Goal: Information Seeking & Learning: Learn about a topic

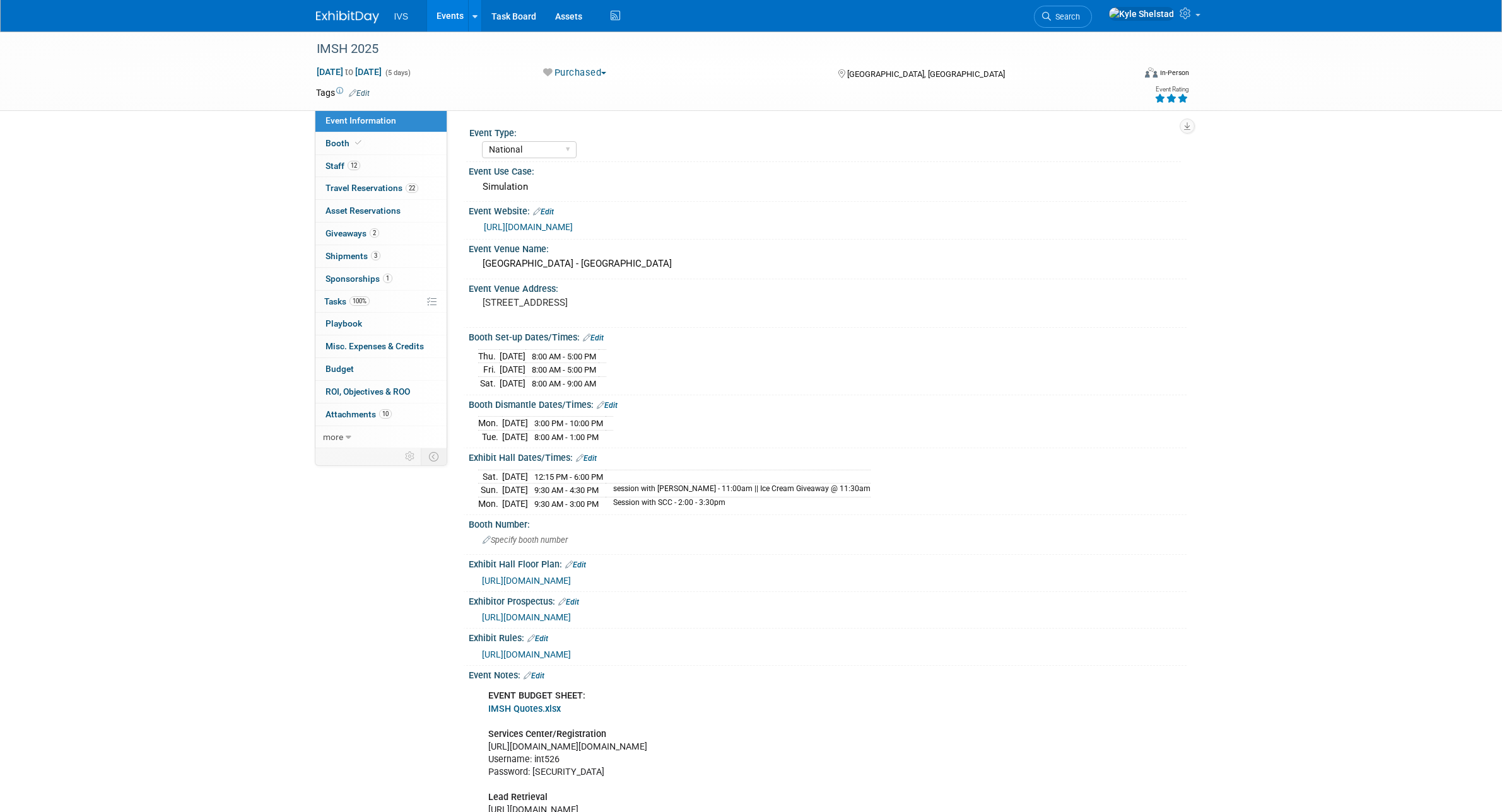
select select "National"
click at [446, 8] on link "Events" at bounding box center [450, 16] width 46 height 32
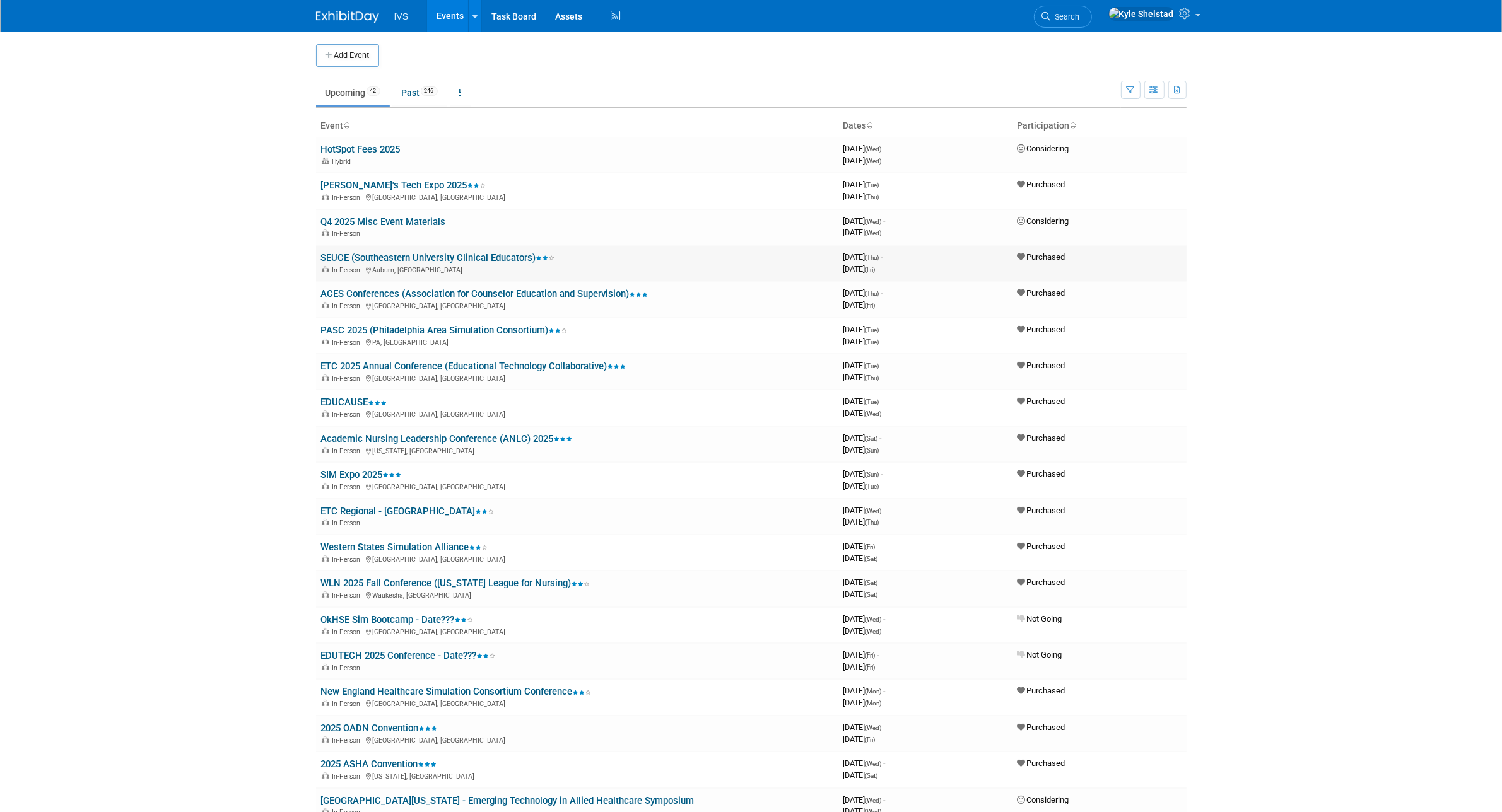
click at [438, 257] on link "SEUCE (Southeastern University Clinical Educators)" at bounding box center [438, 258] width 234 height 11
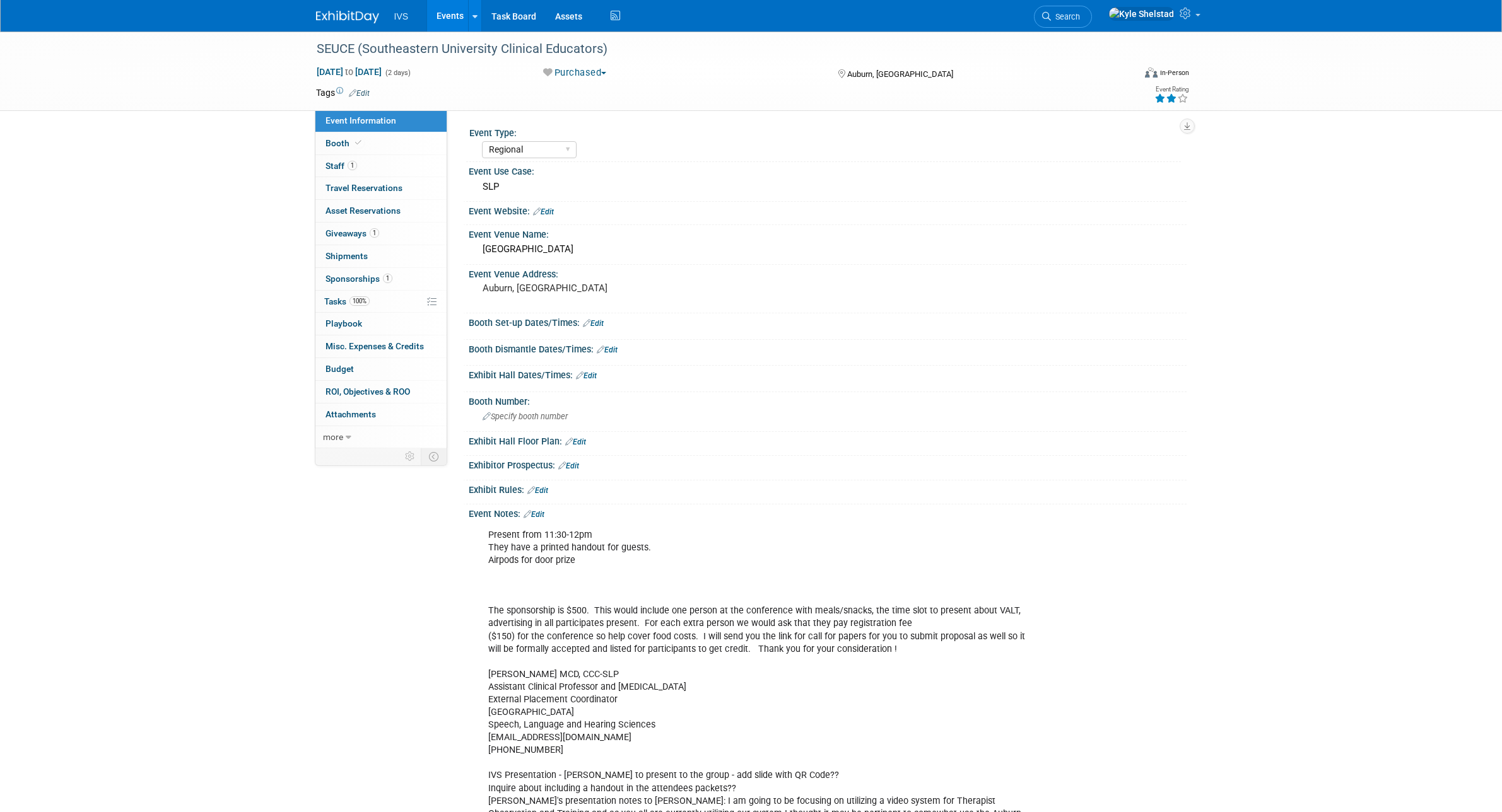
select select "Regional"
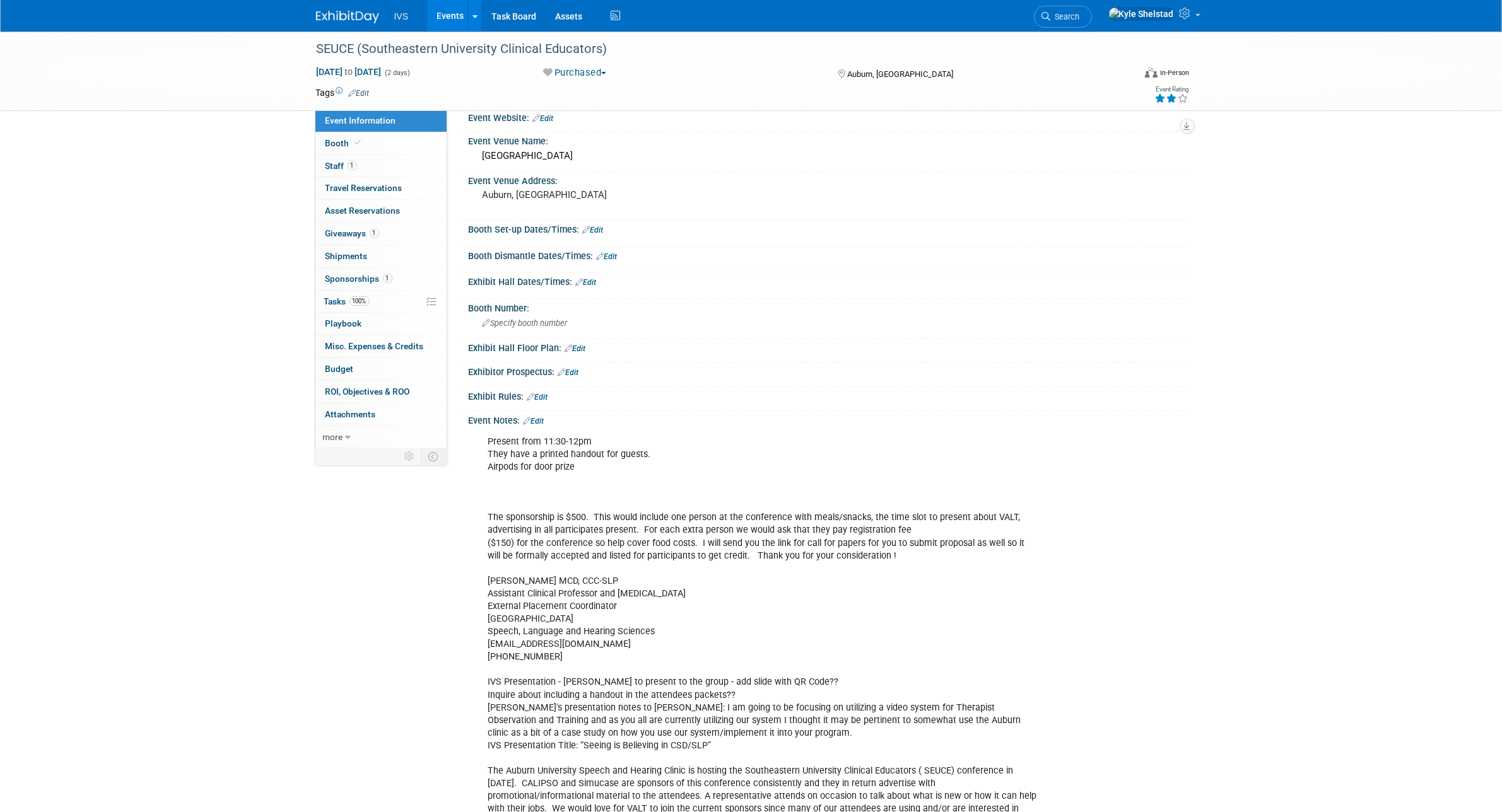
scroll to position [105, 0]
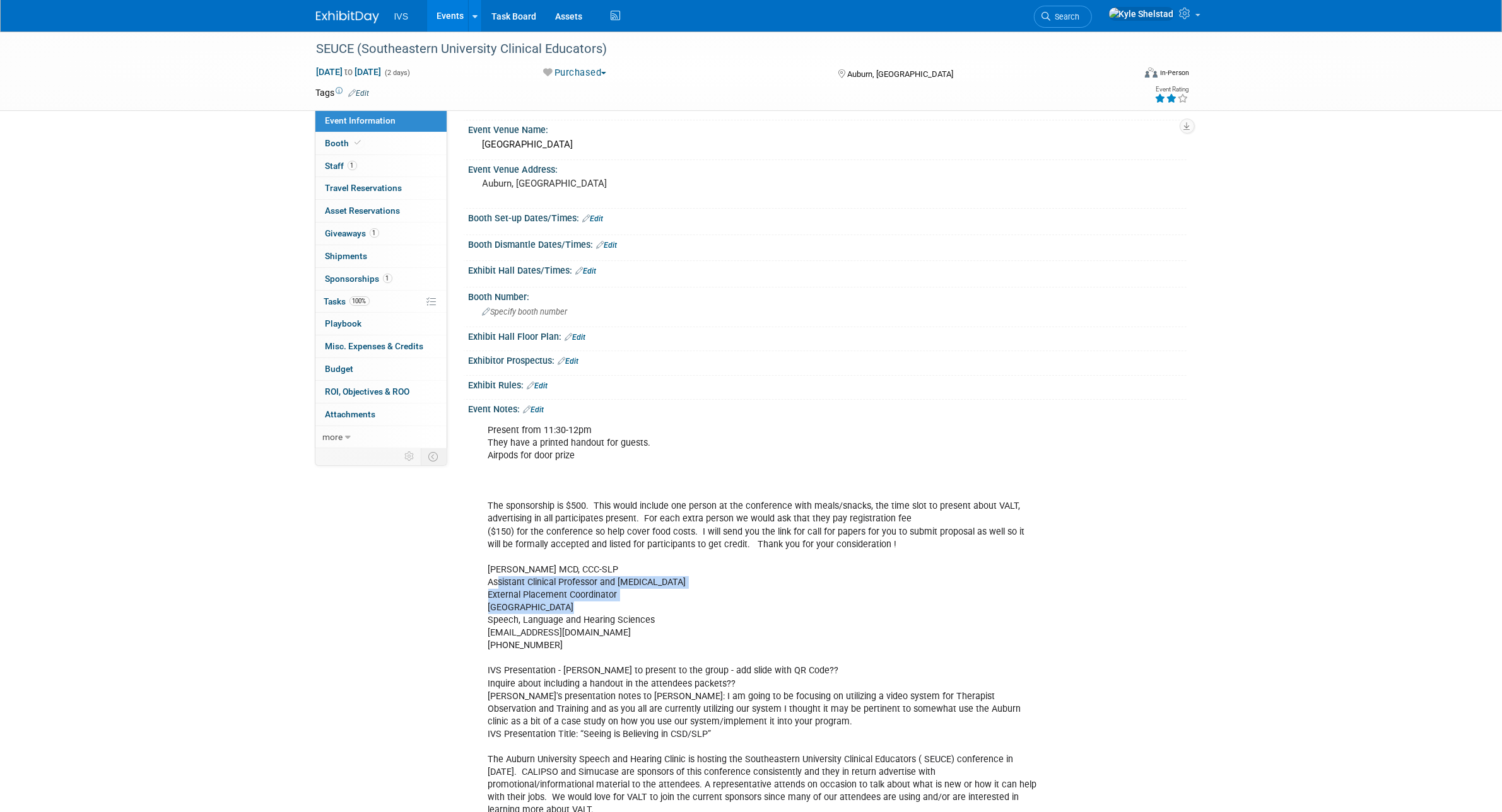
drag, startPoint x: 499, startPoint y: 585, endPoint x: 611, endPoint y: 603, distance: 113.4
click at [608, 603] on div "Present from 11:30-12pm They have a printed handout for guests. Airpods for doo…" at bounding box center [763, 621] width 568 height 405
click at [620, 605] on div "Present from 11:30-12pm They have a printed handout for guests. Airpods for doo…" at bounding box center [763, 621] width 568 height 405
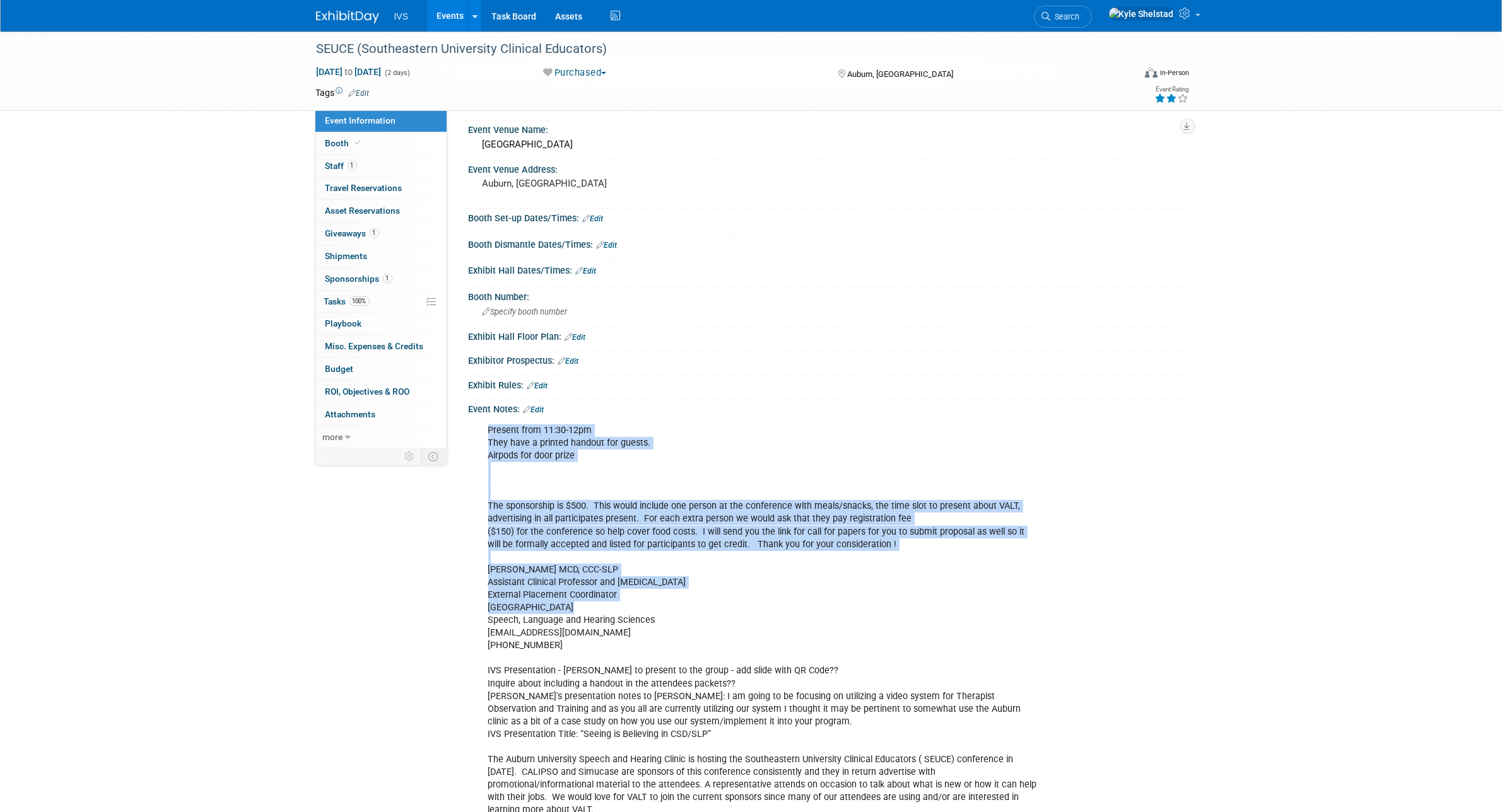
drag, startPoint x: 523, startPoint y: 578, endPoint x: 709, endPoint y: 612, distance: 189.1
click at [685, 607] on div "Present from 11:30-12pm They have a printed handout for guests. Airpods for doo…" at bounding box center [827, 620] width 718 height 409
click at [709, 612] on div "Present from 11:30-12pm They have a printed handout for guests. Airpods for doo…" at bounding box center [763, 621] width 568 height 405
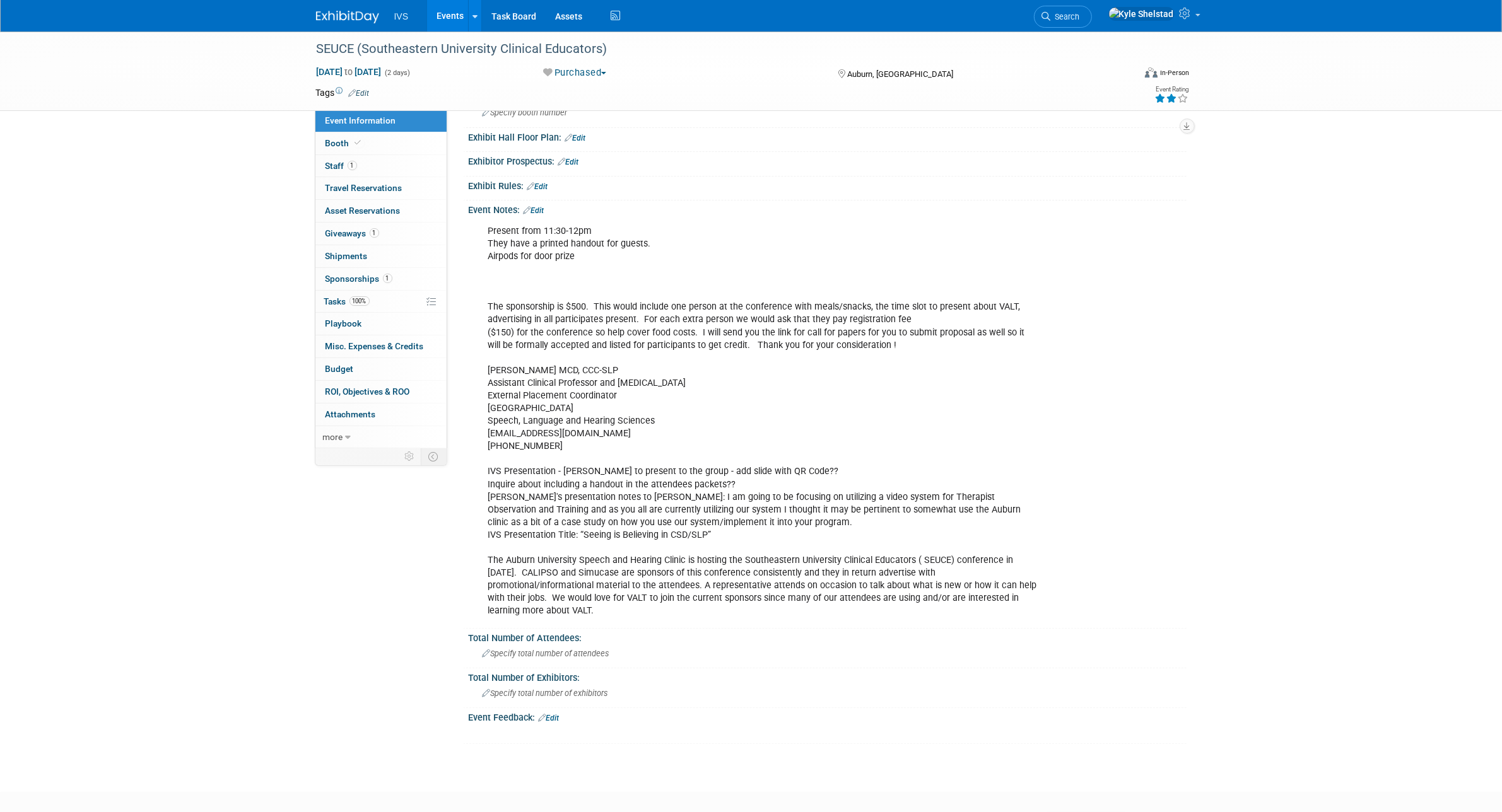
scroll to position [315, 0]
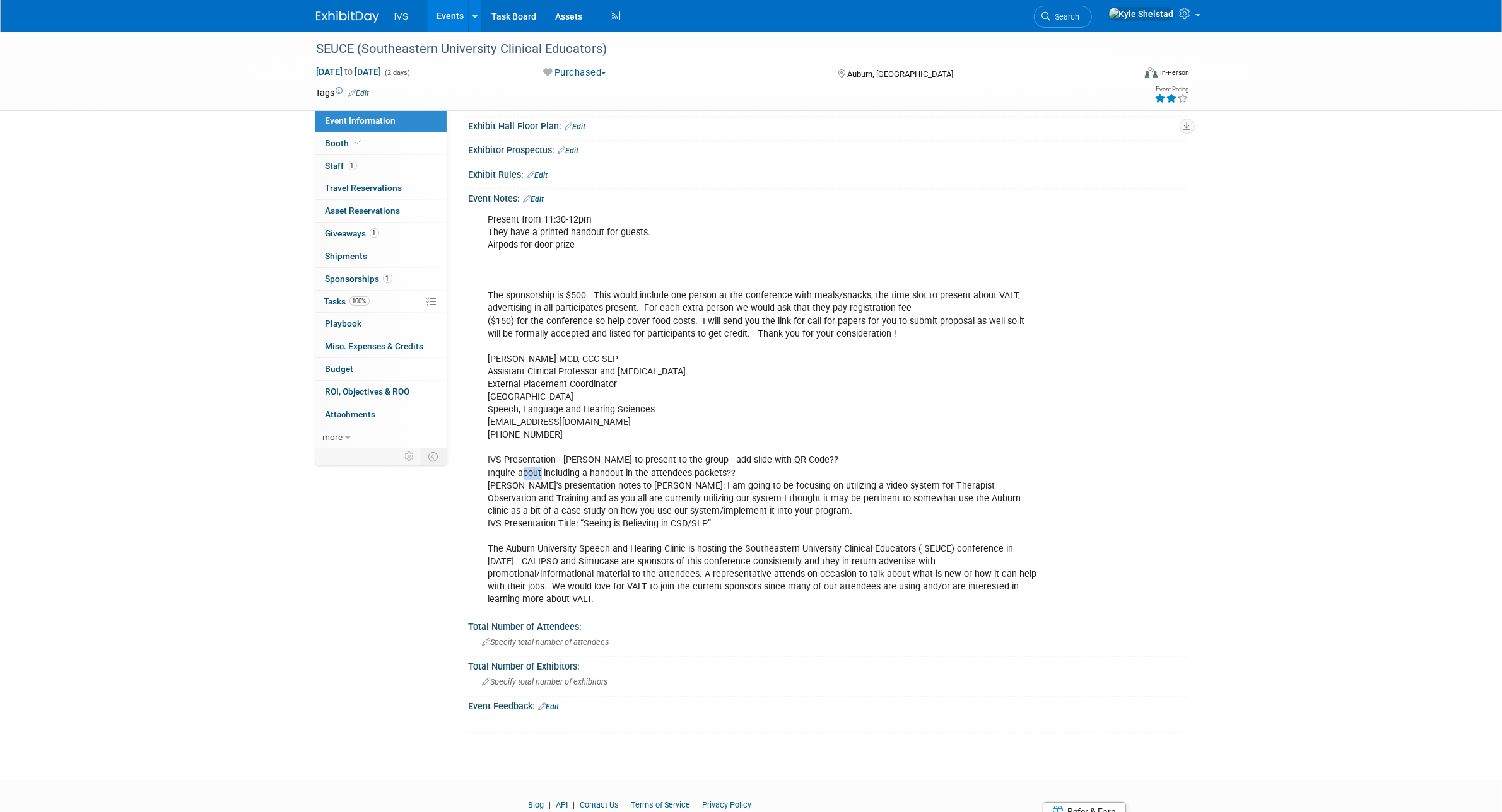
drag, startPoint x: 523, startPoint y: 470, endPoint x: 735, endPoint y: 503, distance: 214.6
click at [730, 503] on div "Present from 11:30-12pm They have a printed handout for guests. Airpods for doo…" at bounding box center [763, 409] width 568 height 405
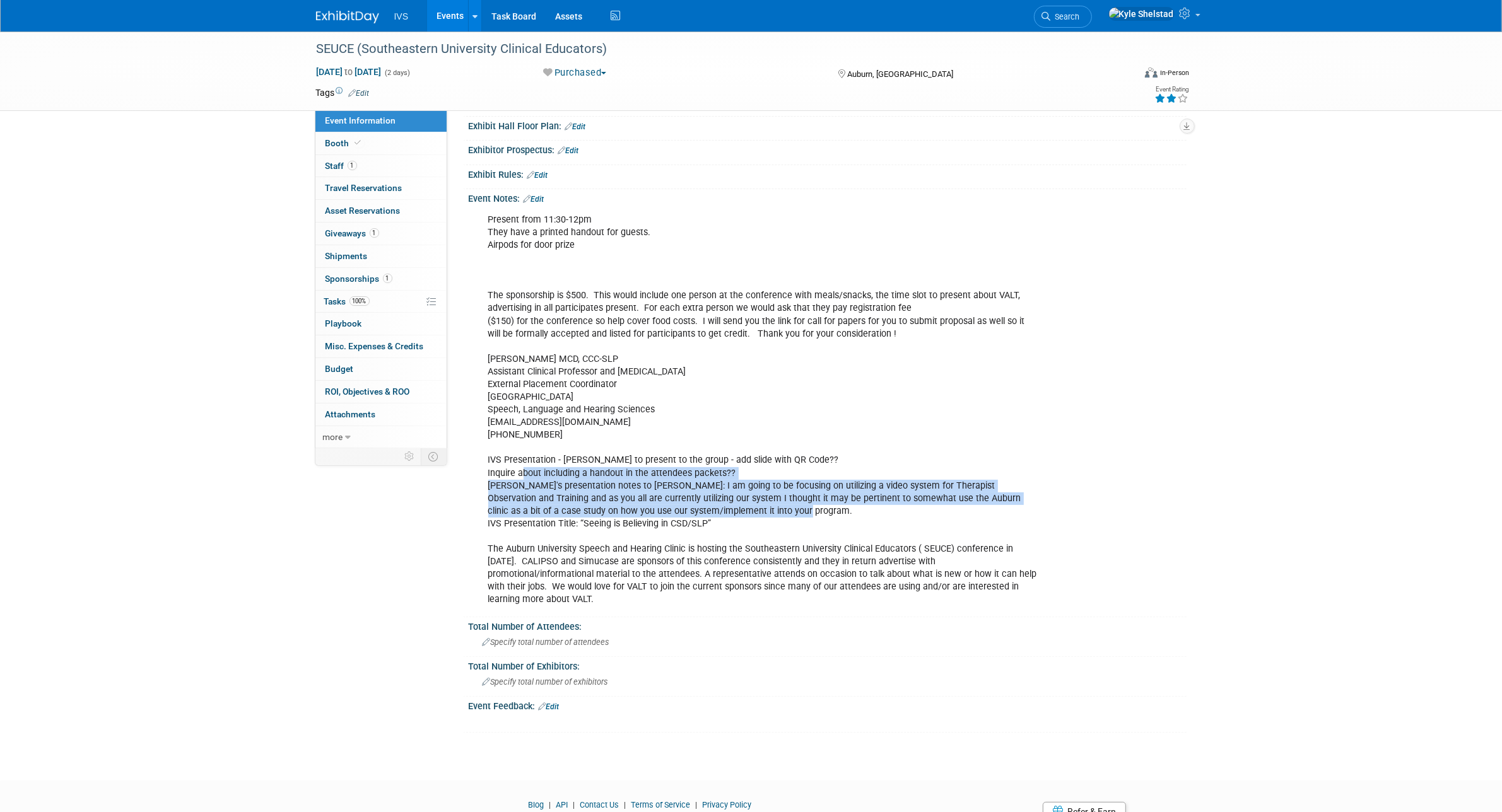
click at [735, 503] on div "Present from 11:30-12pm They have a printed handout for guests. Airpods for doo…" at bounding box center [763, 409] width 568 height 405
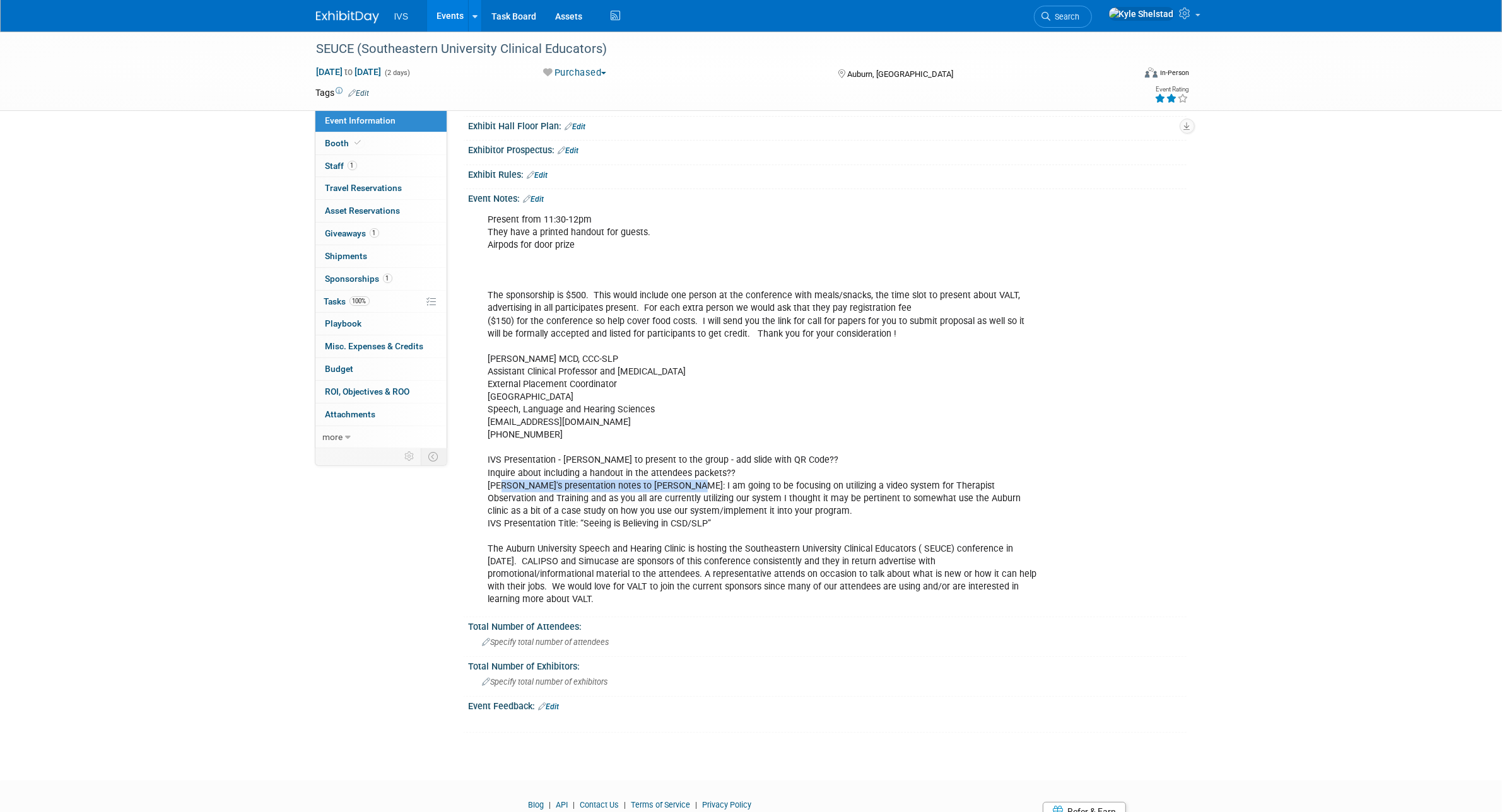
drag, startPoint x: 677, startPoint y: 487, endPoint x: 718, endPoint y: 488, distance: 41.0
click at [718, 488] on div "Present from 11:30-12pm They have a printed handout for guests. Airpods for doo…" at bounding box center [763, 409] width 568 height 405
click at [712, 482] on div "Present from 11:30-12pm They have a printed handout for guests. Airpods for doo…" at bounding box center [763, 409] width 568 height 405
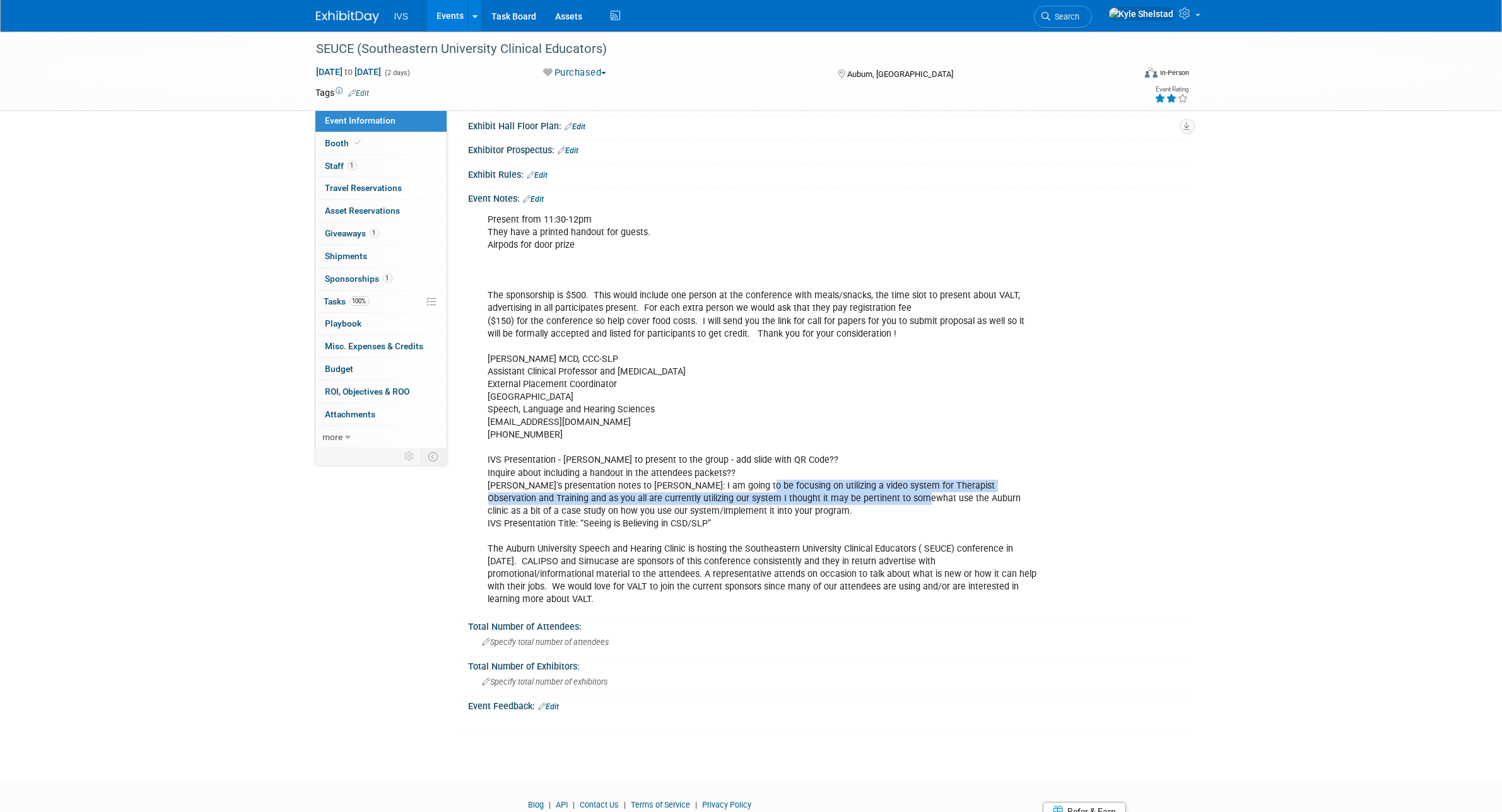
drag, startPoint x: 752, startPoint y: 487, endPoint x: 877, endPoint y: 494, distance: 125.2
click at [875, 494] on div "Present from 11:30-12pm They have a printed handout for guests. Airpods for doo…" at bounding box center [763, 409] width 568 height 405
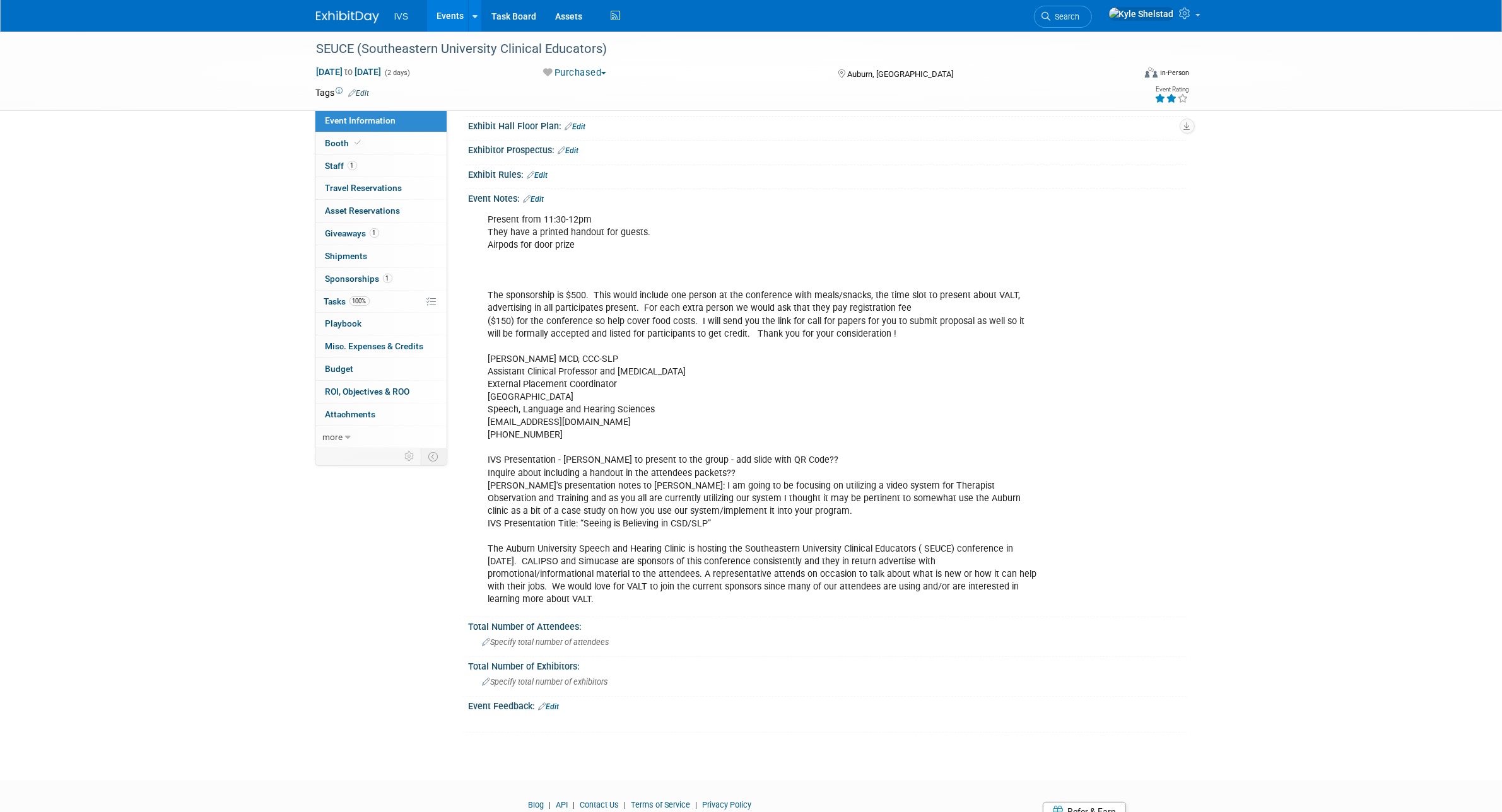
click at [882, 495] on div "Present from 11:30-12pm They have a printed handout for guests. Airpods for doo…" at bounding box center [763, 409] width 568 height 405
drag, startPoint x: 717, startPoint y: 489, endPoint x: 941, endPoint y: 490, distance: 224.0
click at [937, 490] on div "Present from 11:30-12pm They have a printed handout for guests. Airpods for doo…" at bounding box center [763, 409] width 568 height 405
click at [941, 490] on div "Present from 11:30-12pm They have a printed handout for guests. Airpods for doo…" at bounding box center [763, 409] width 568 height 405
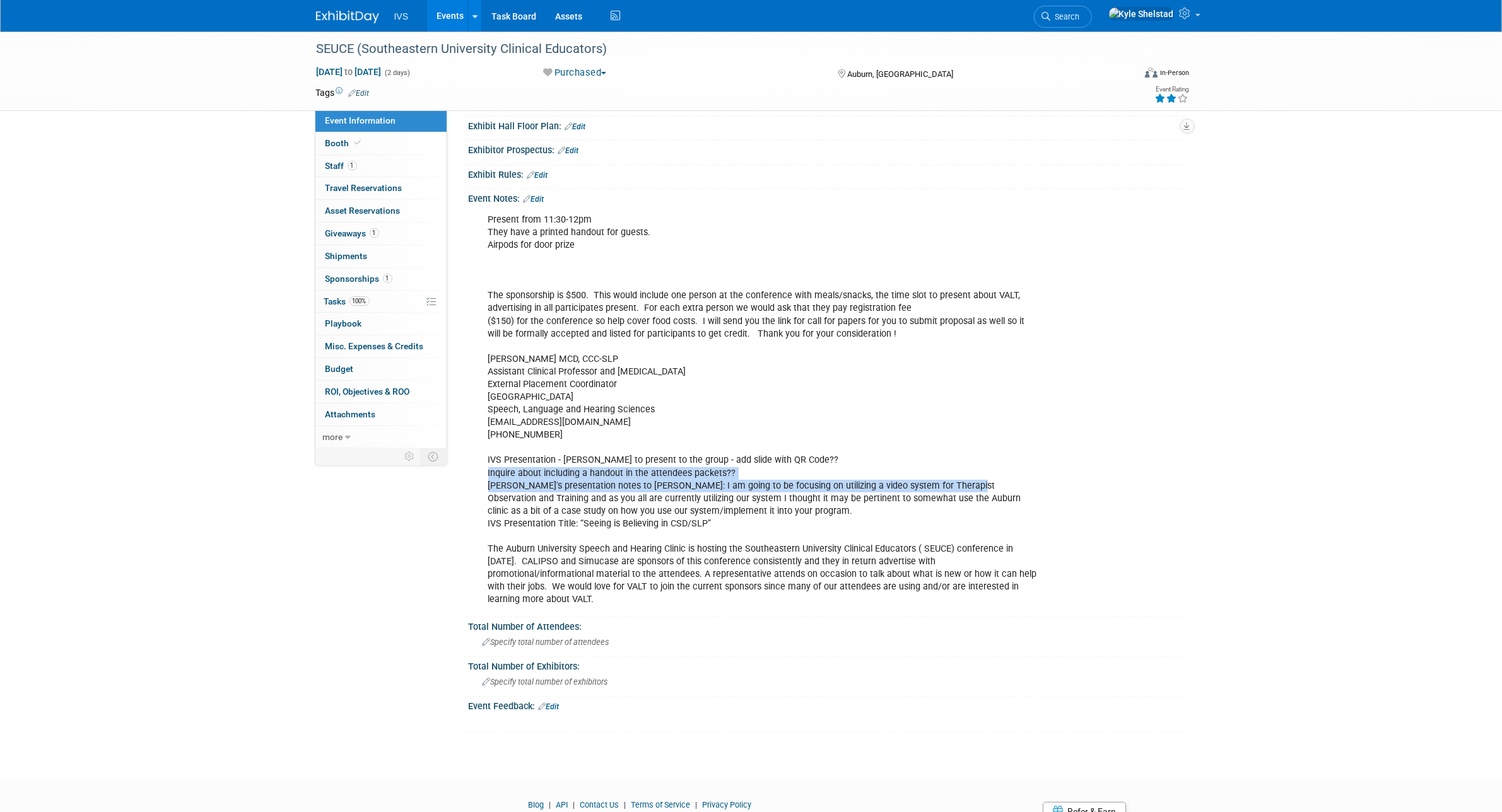
drag, startPoint x: 841, startPoint y: 476, endPoint x: 978, endPoint y: 487, distance: 137.4
click at [978, 487] on div "Present from 11:30-12pm They have a printed handout for guests. Airpods for doo…" at bounding box center [763, 409] width 568 height 405
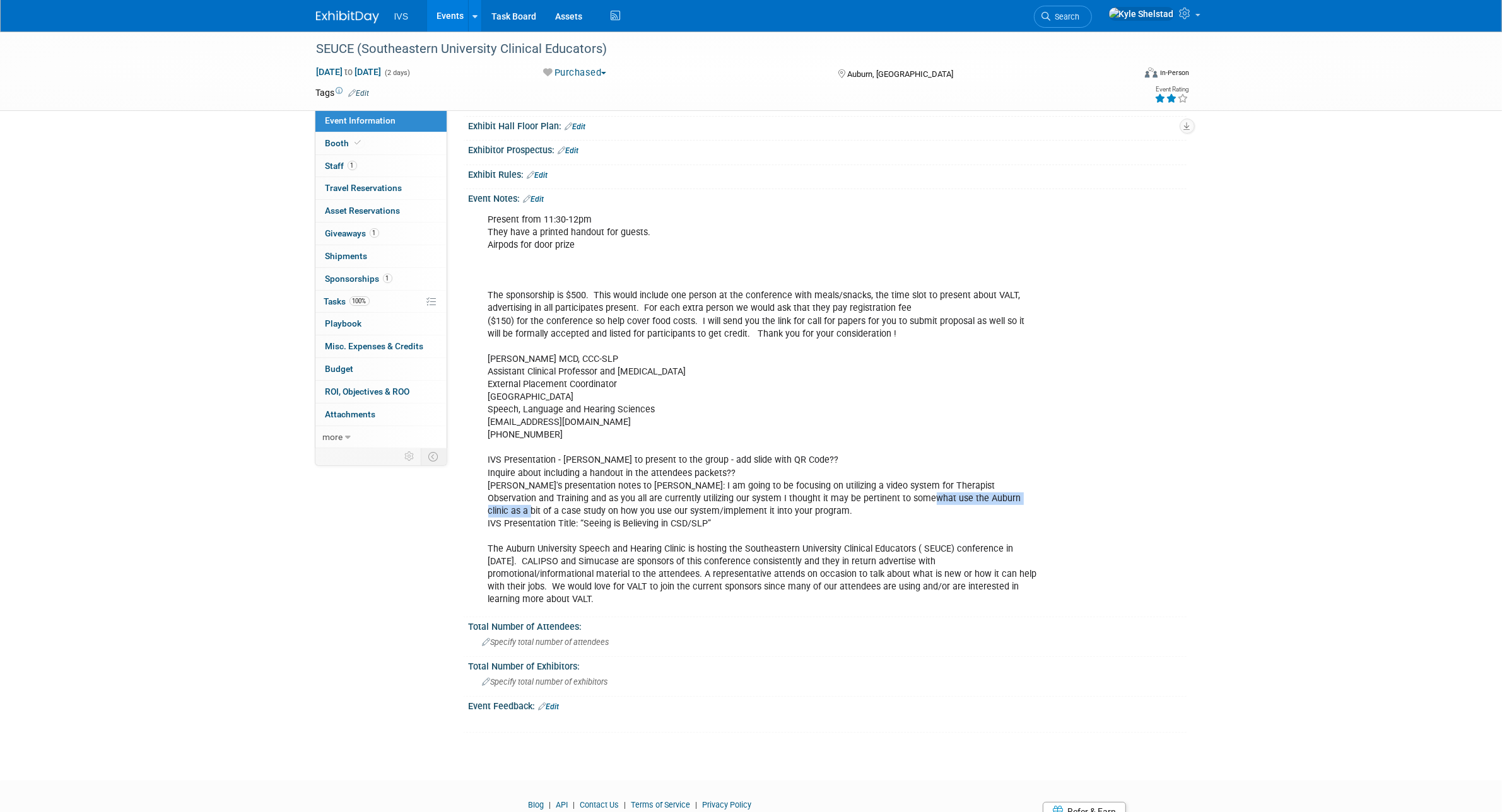
drag, startPoint x: 865, startPoint y: 490, endPoint x: 1038, endPoint y: 507, distance: 173.8
click at [1035, 507] on div "Present from 11:30-12pm They have a printed handout for guests. Airpods for doo…" at bounding box center [763, 409] width 568 height 405
click at [1038, 507] on div "Present from 11:30-12pm They have a printed handout for guests. Airpods for doo…" at bounding box center [763, 409] width 568 height 405
drag, startPoint x: 918, startPoint y: 499, endPoint x: 683, endPoint y: 504, distance: 235.1
click at [730, 501] on div "Present from 11:30-12pm They have a printed handout for guests. Airpods for doo…" at bounding box center [763, 409] width 568 height 405
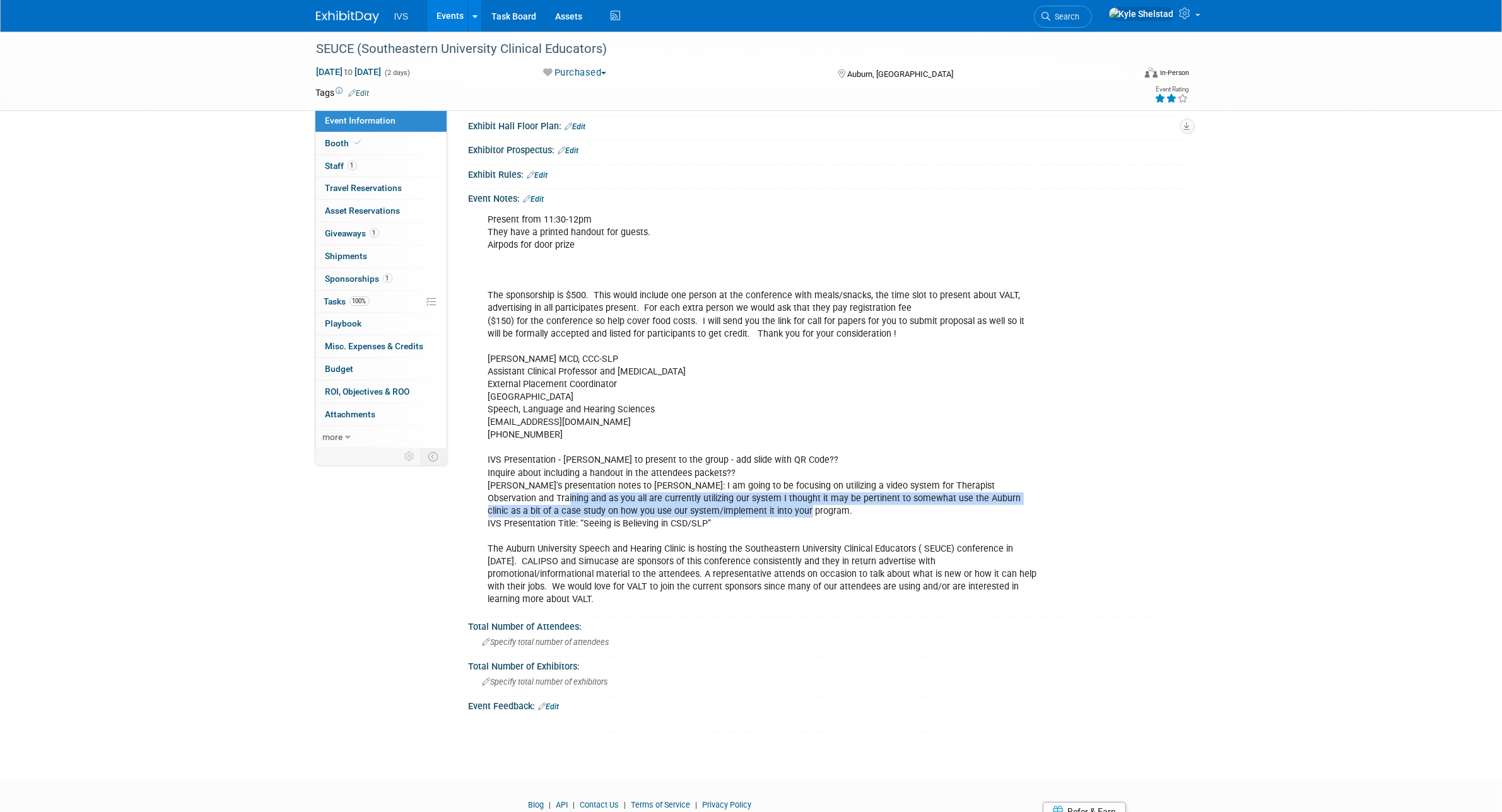
drag, startPoint x: 500, startPoint y: 499, endPoint x: 735, endPoint y: 517, distance: 235.7
click at [735, 517] on div "Present from 11:30-12pm They have a printed handout for guests. Airpods for doo…" at bounding box center [763, 409] width 568 height 405
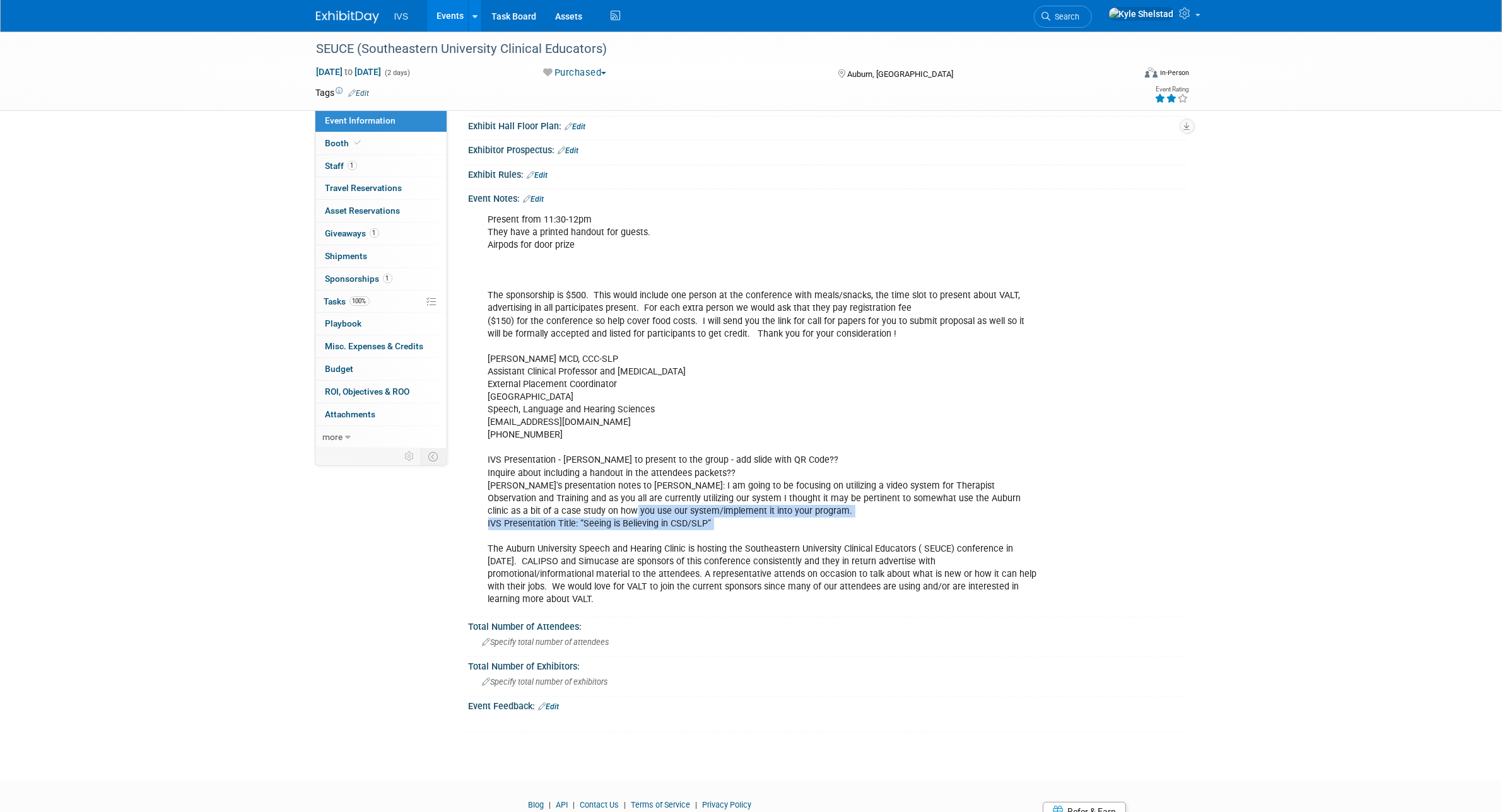
drag, startPoint x: 539, startPoint y: 514, endPoint x: 741, endPoint y: 541, distance: 203.8
click at [736, 541] on div "Present from 11:30-12pm They have a printed handout for guests. Airpods for doo…" at bounding box center [763, 409] width 568 height 405
click at [742, 541] on div "Present from 11:30-12pm They have a printed handout for guests. Airpods for doo…" at bounding box center [763, 409] width 568 height 405
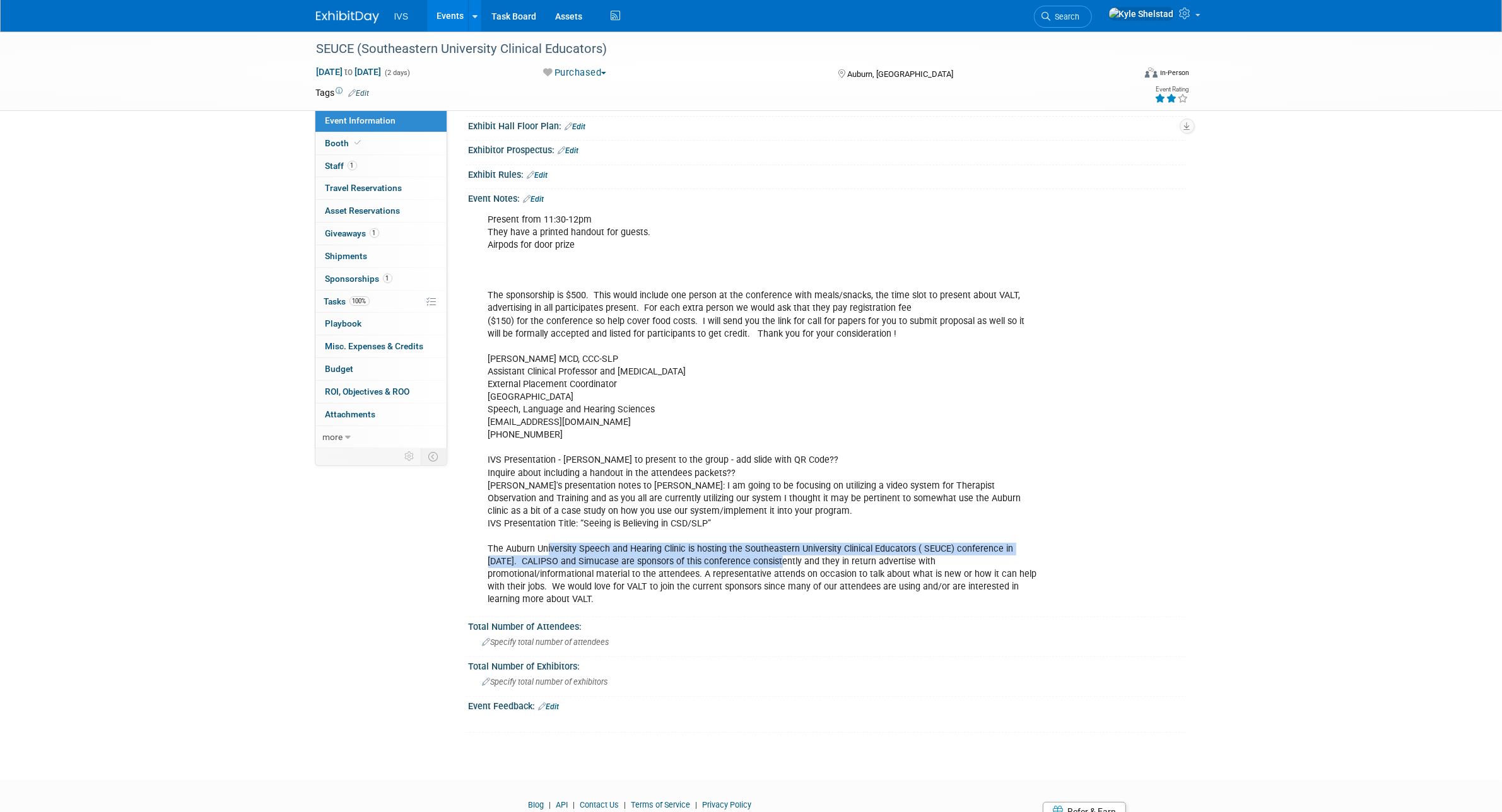
drag, startPoint x: 651, startPoint y: 552, endPoint x: 824, endPoint y: 565, distance: 173.5
click at [812, 564] on div "Present from 11:30-12pm They have a printed handout for guests. Airpods for doo…" at bounding box center [763, 409] width 568 height 405
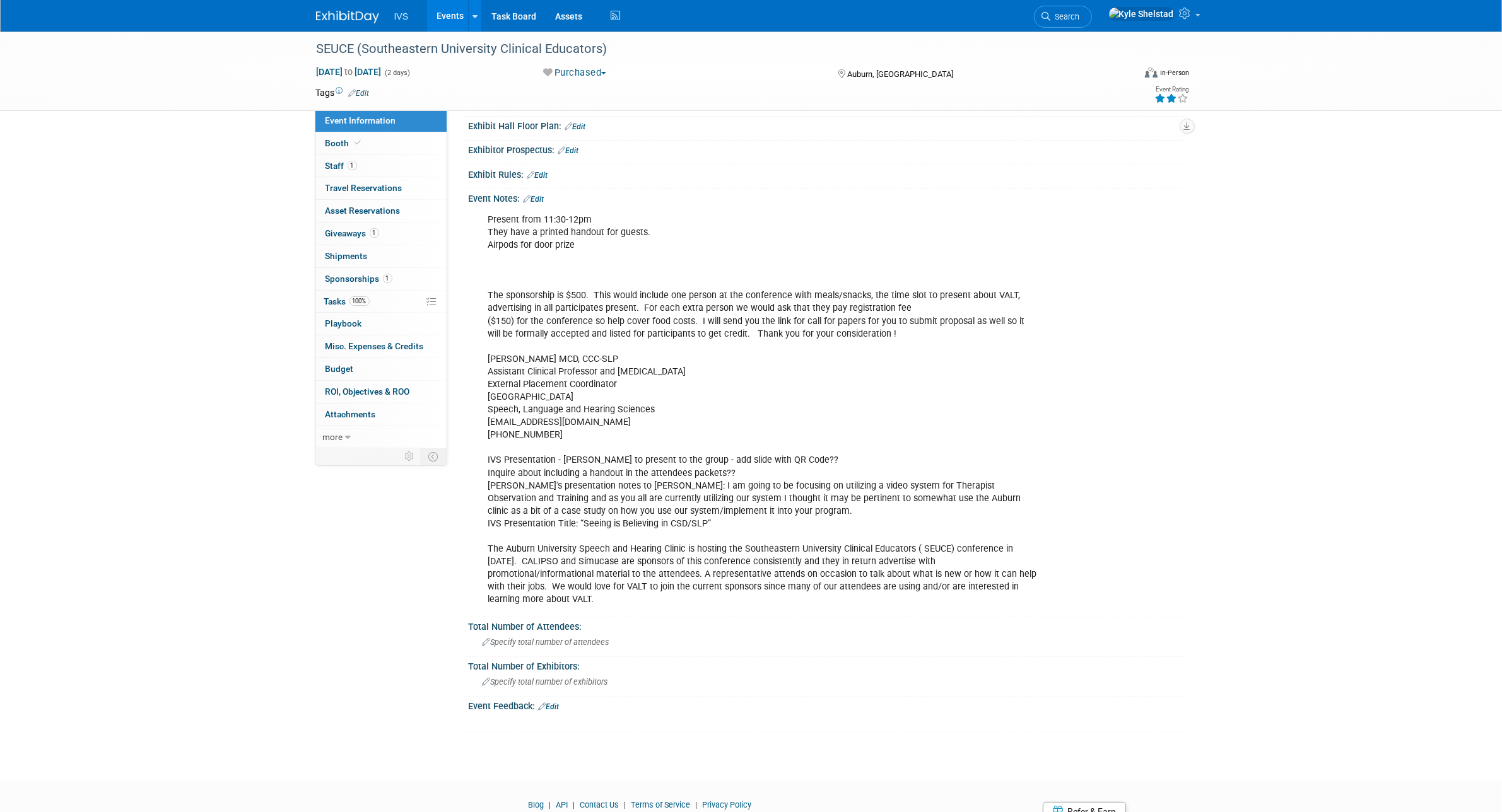
click at [827, 566] on div "Present from 11:30-12pm They have a printed handout for guests. Airpods for doo…" at bounding box center [763, 409] width 568 height 405
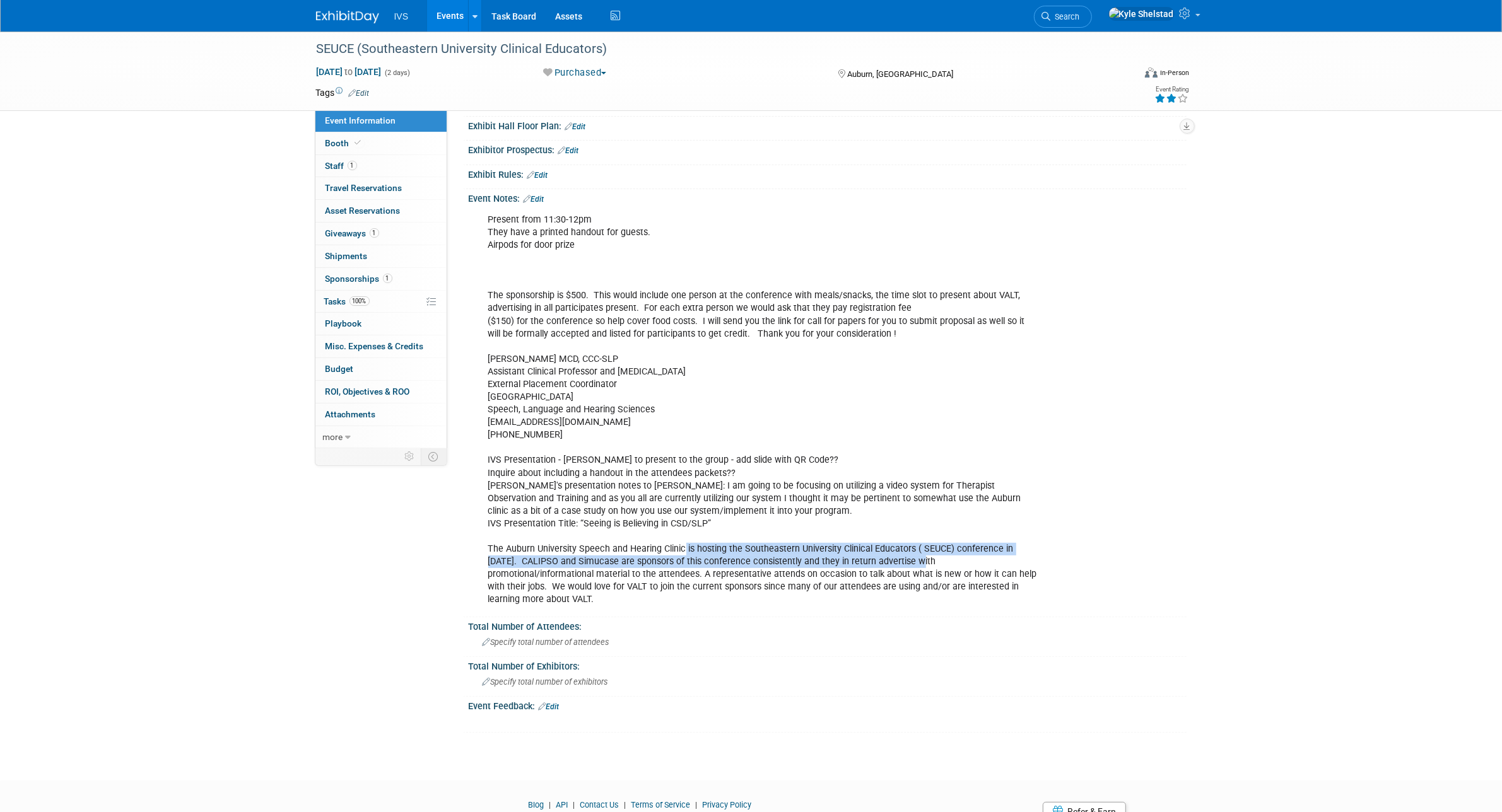
drag, startPoint x: 685, startPoint y: 546, endPoint x: 944, endPoint y: 568, distance: 259.9
click at [942, 568] on div "Present from 11:30-12pm They have a printed handout for guests. Airpods for doo…" at bounding box center [763, 409] width 568 height 405
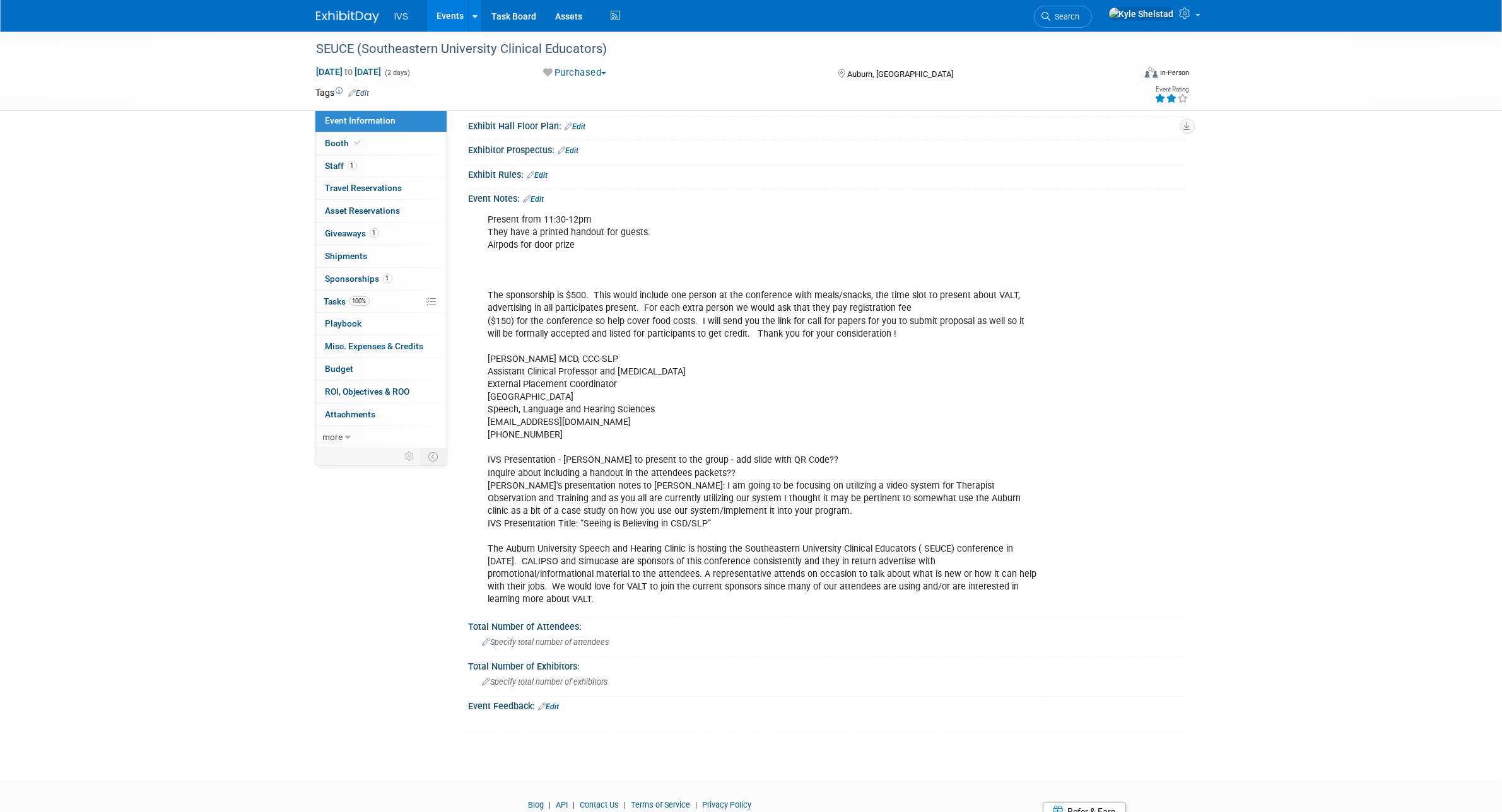
click at [944, 568] on div "Present from 11:30-12pm They have a printed handout for guests. Airpods for doo…" at bounding box center [763, 409] width 568 height 405
